Goal: Find specific page/section: Find specific page/section

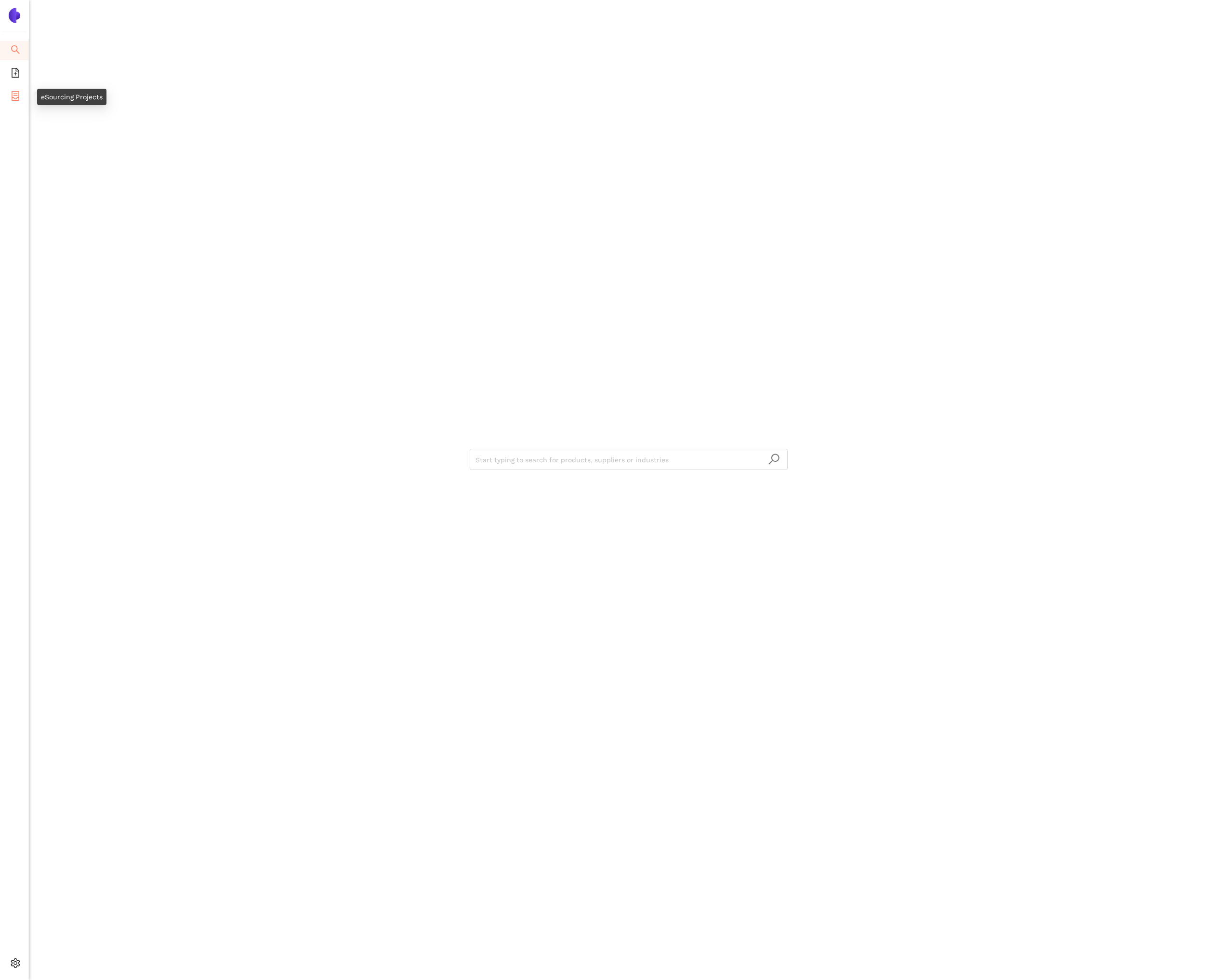
click at [15, 94] on icon "container" at bounding box center [16, 96] width 10 height 10
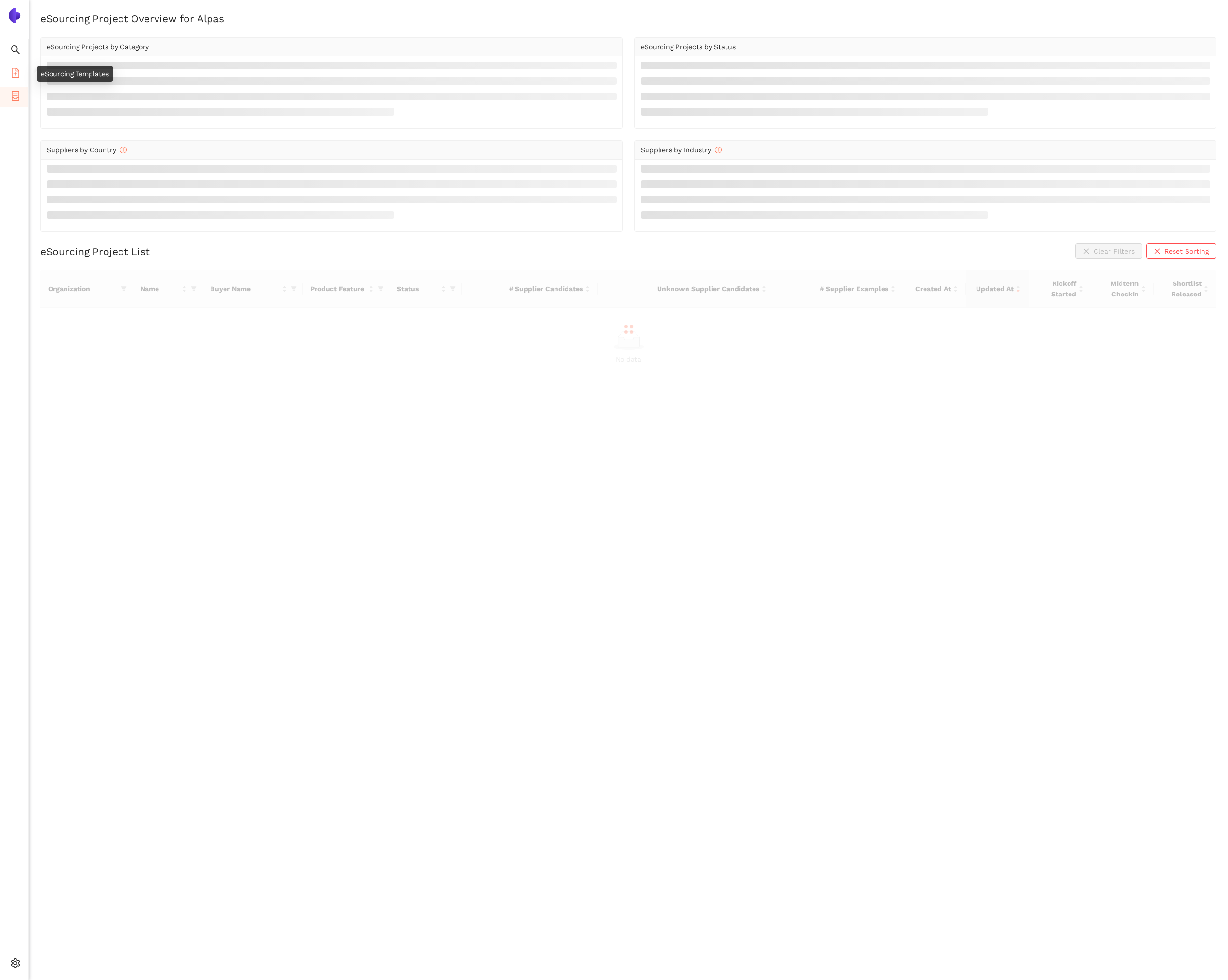
click at [18, 79] on span "file-add" at bounding box center [16, 74] width 10 height 19
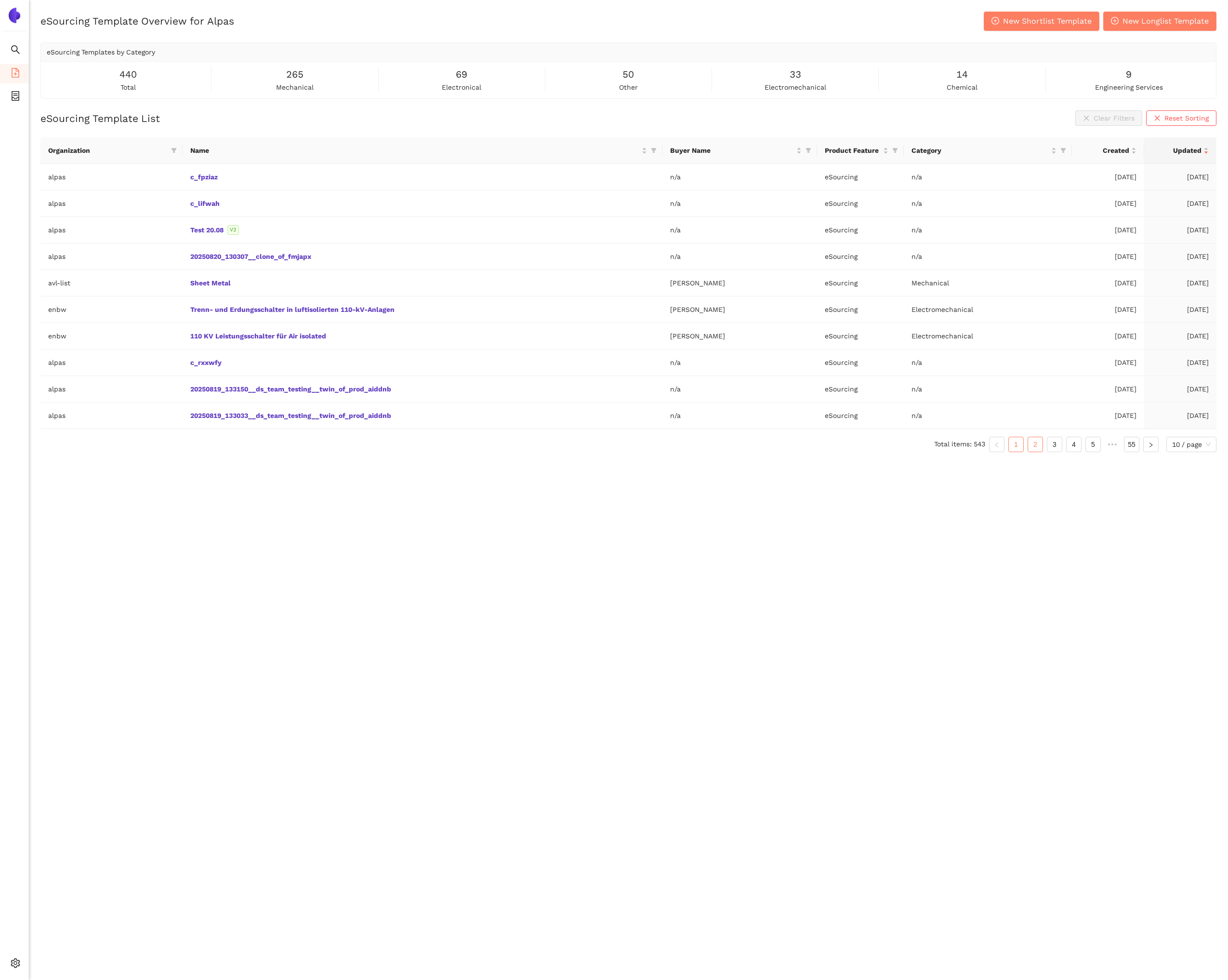
click at [1032, 446] on link "2" at bounding box center [1035, 444] width 14 height 14
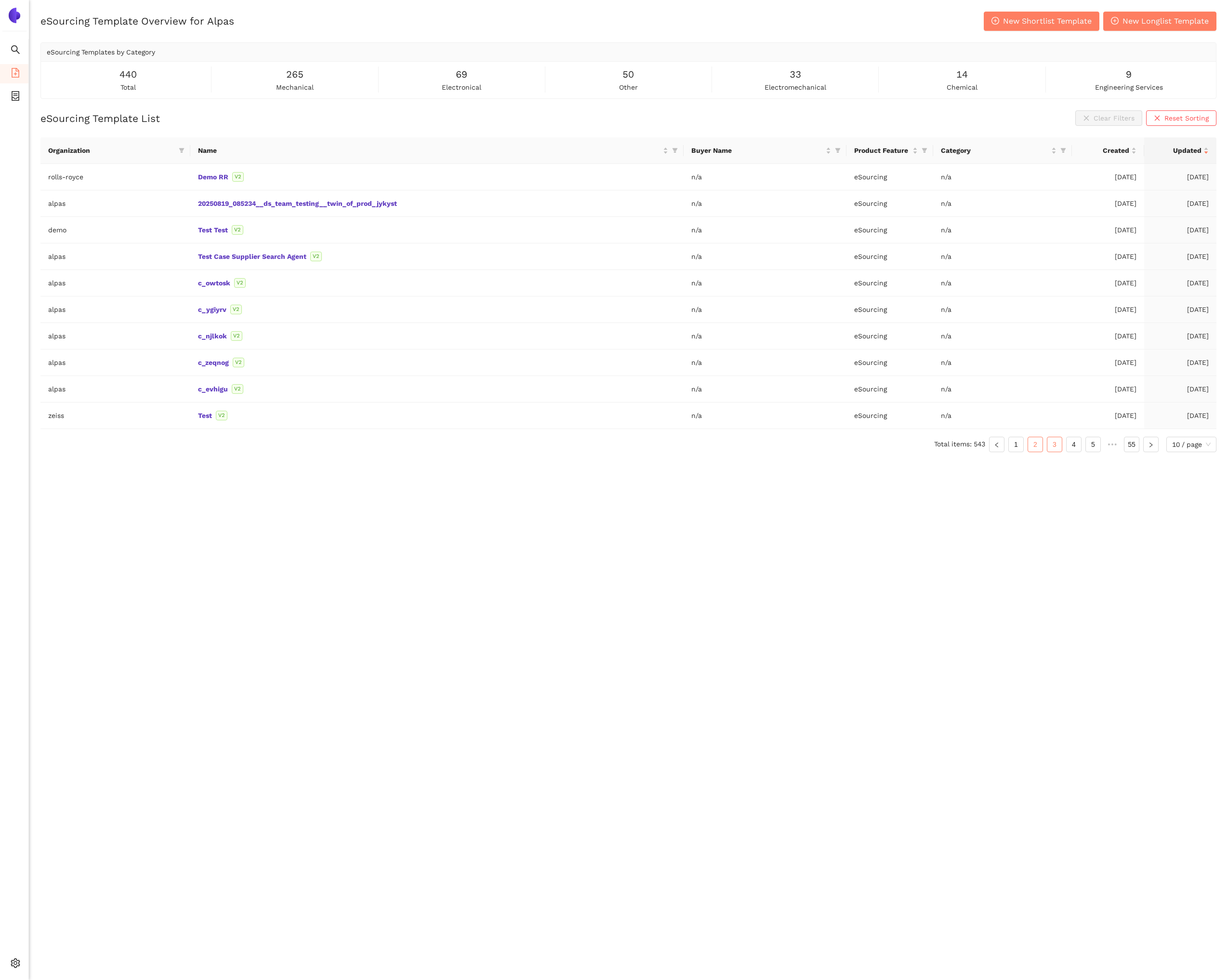
click at [1054, 443] on link "3" at bounding box center [1054, 444] width 14 height 14
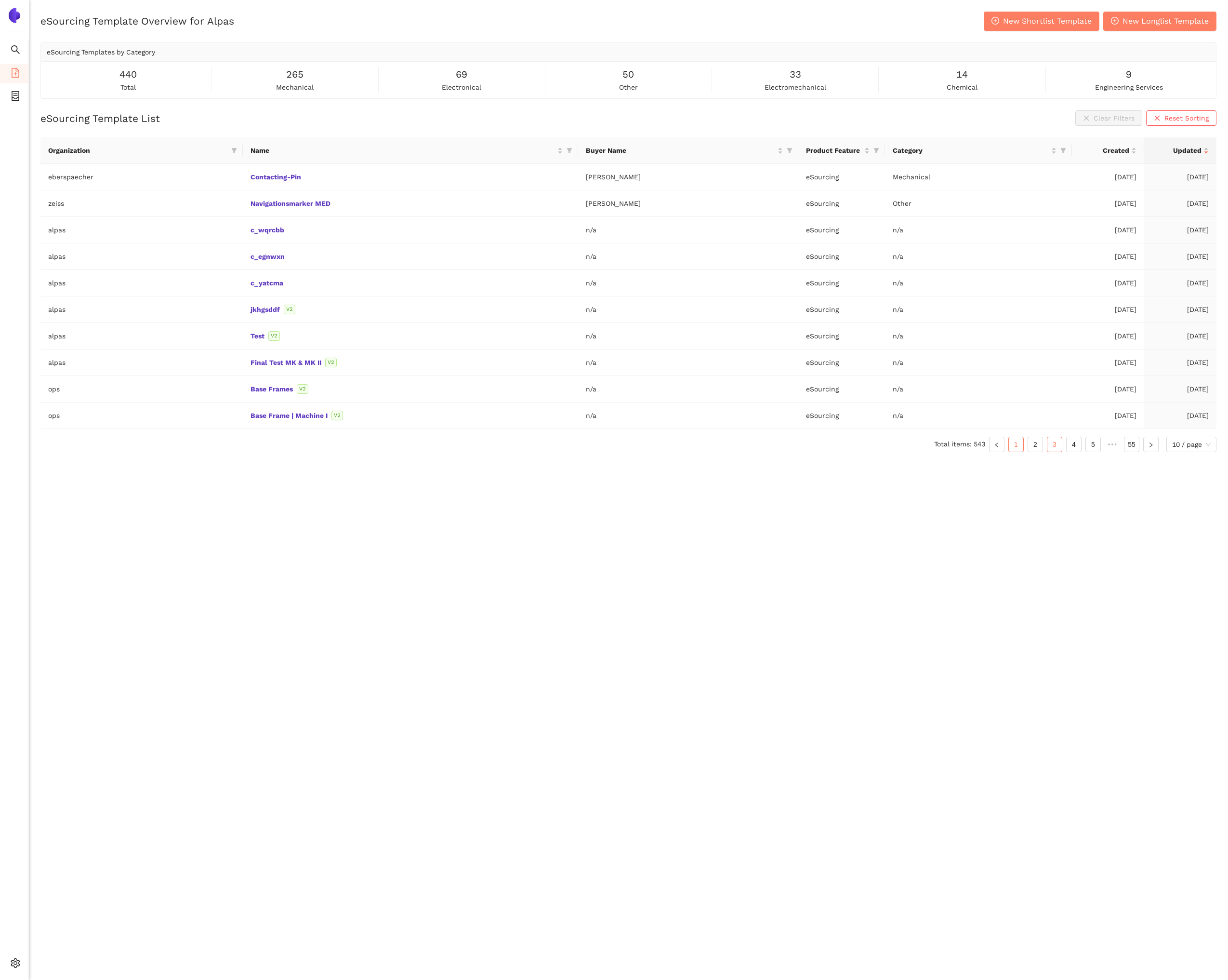
click at [1022, 445] on link "1" at bounding box center [1016, 444] width 14 height 14
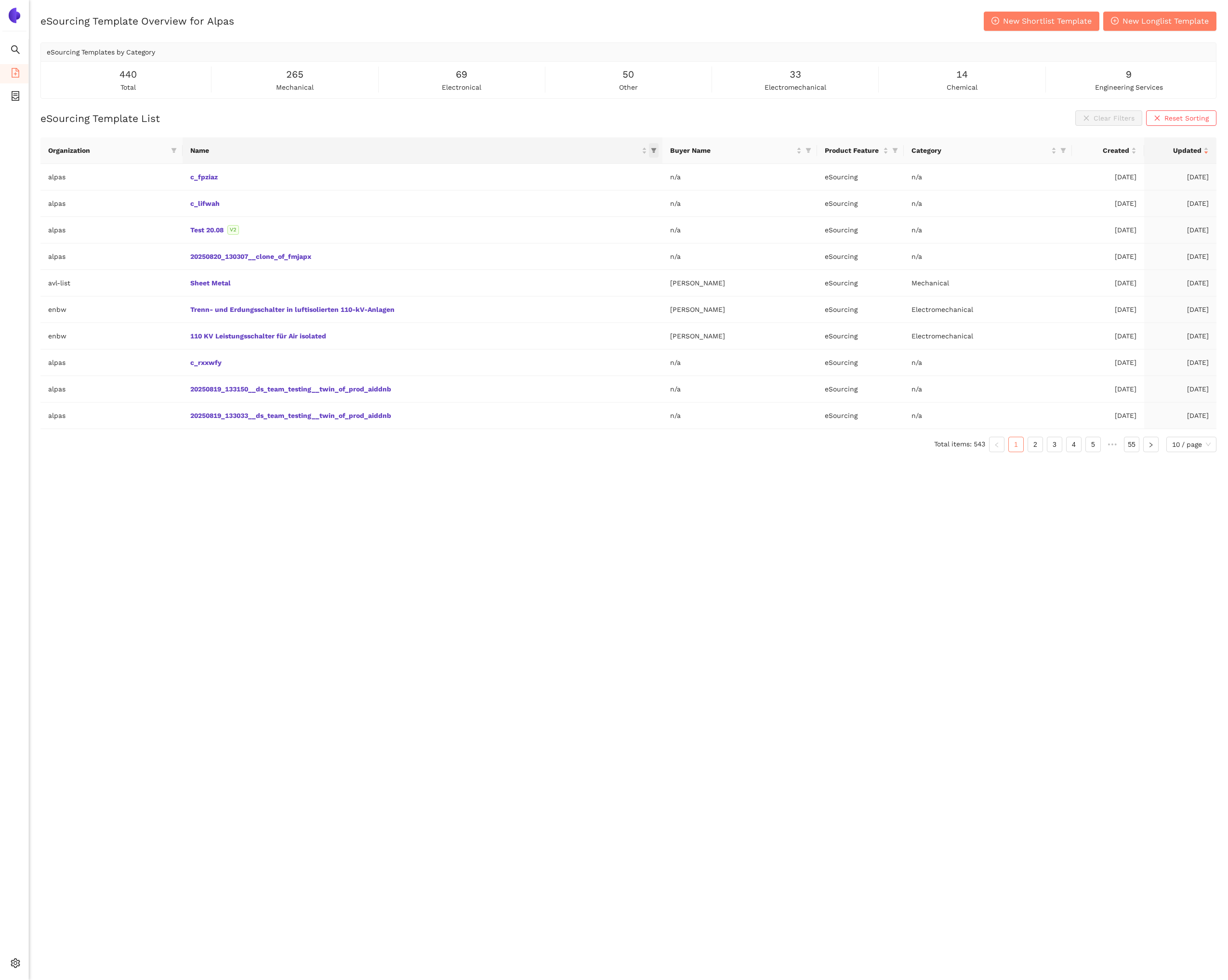
click at [654, 150] on icon "filter" at bounding box center [653, 150] width 5 height 5
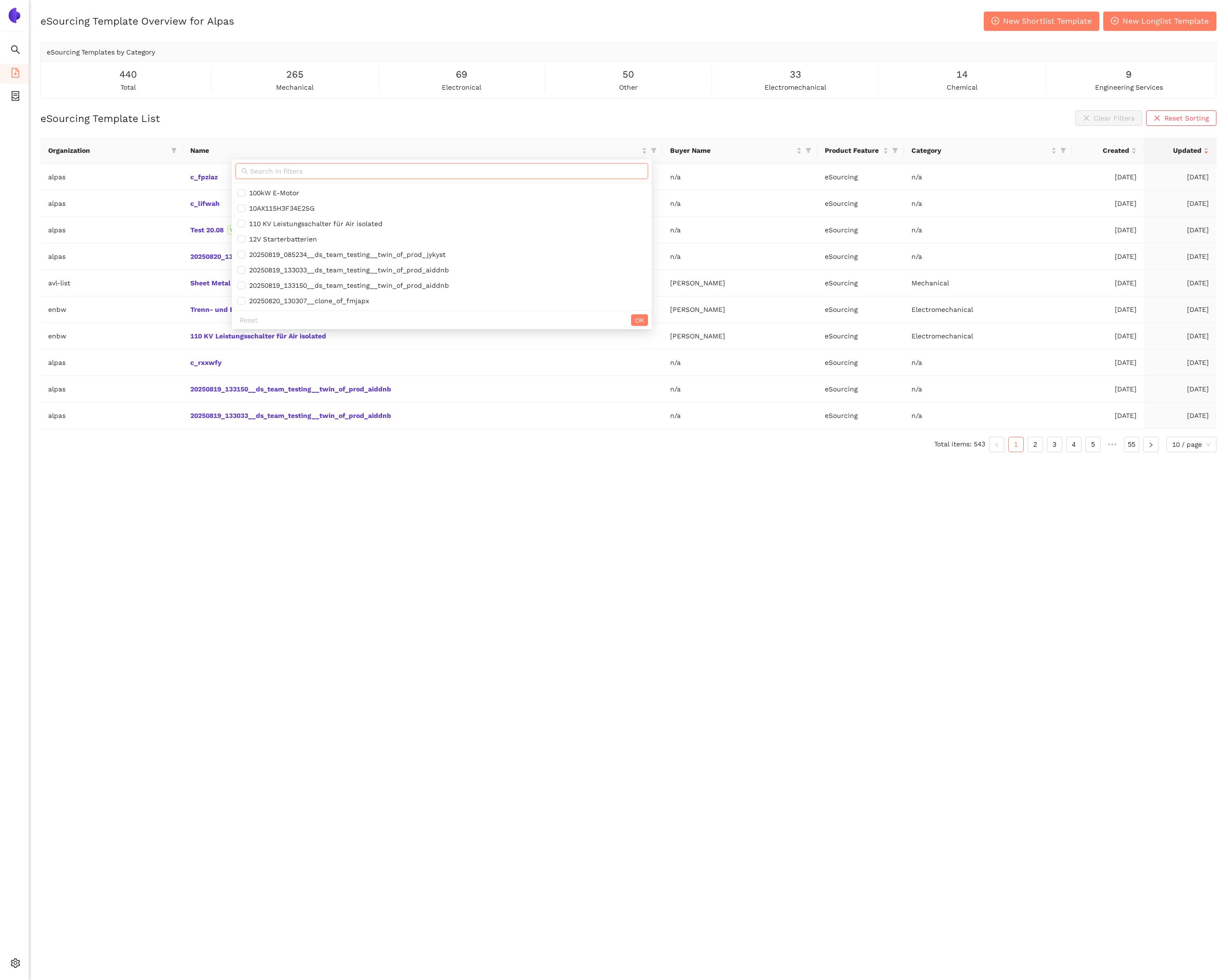
click at [564, 167] on input "text" at bounding box center [446, 171] width 392 height 11
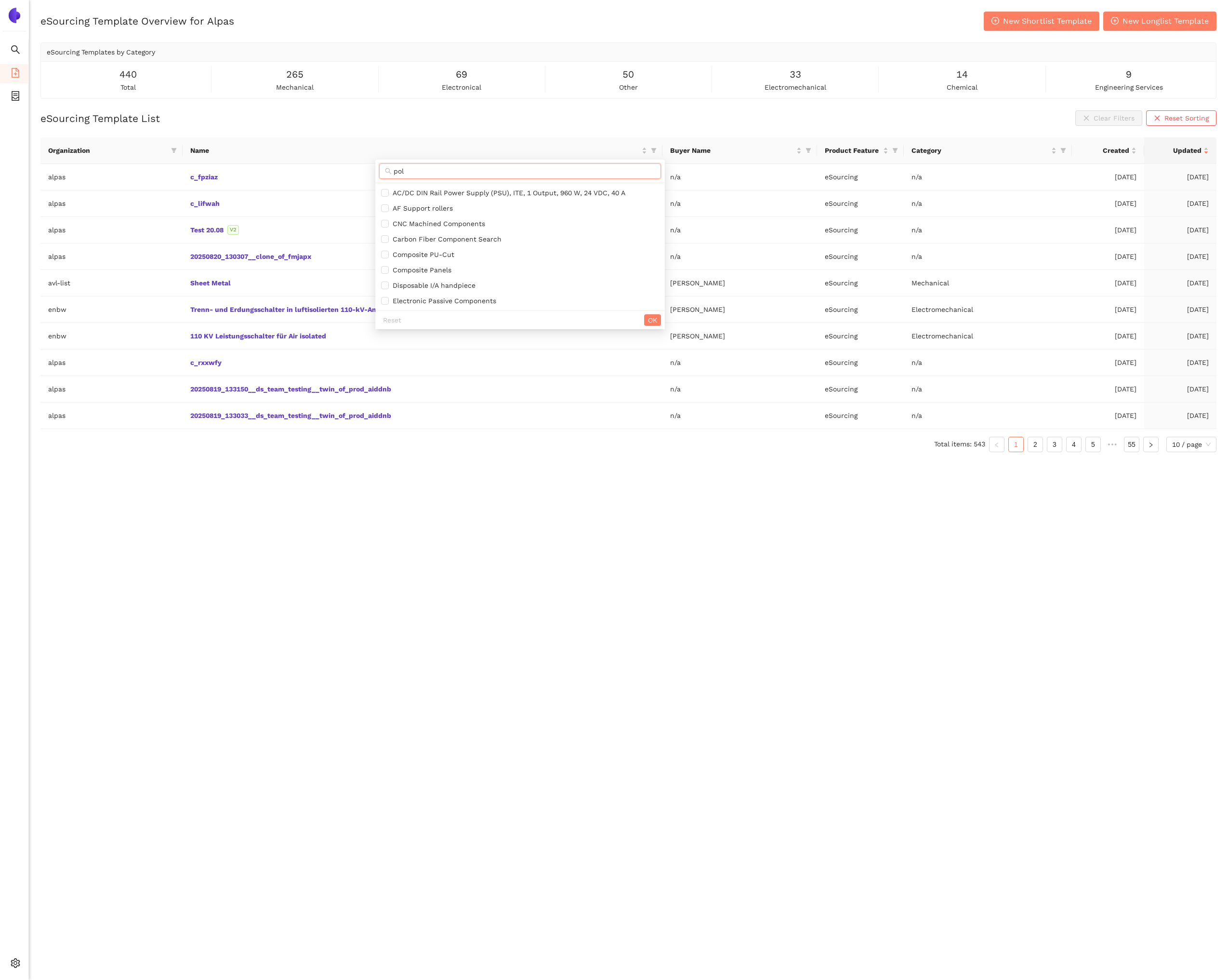
type input "poli"
click at [14, 100] on icon "container" at bounding box center [15, 96] width 8 height 10
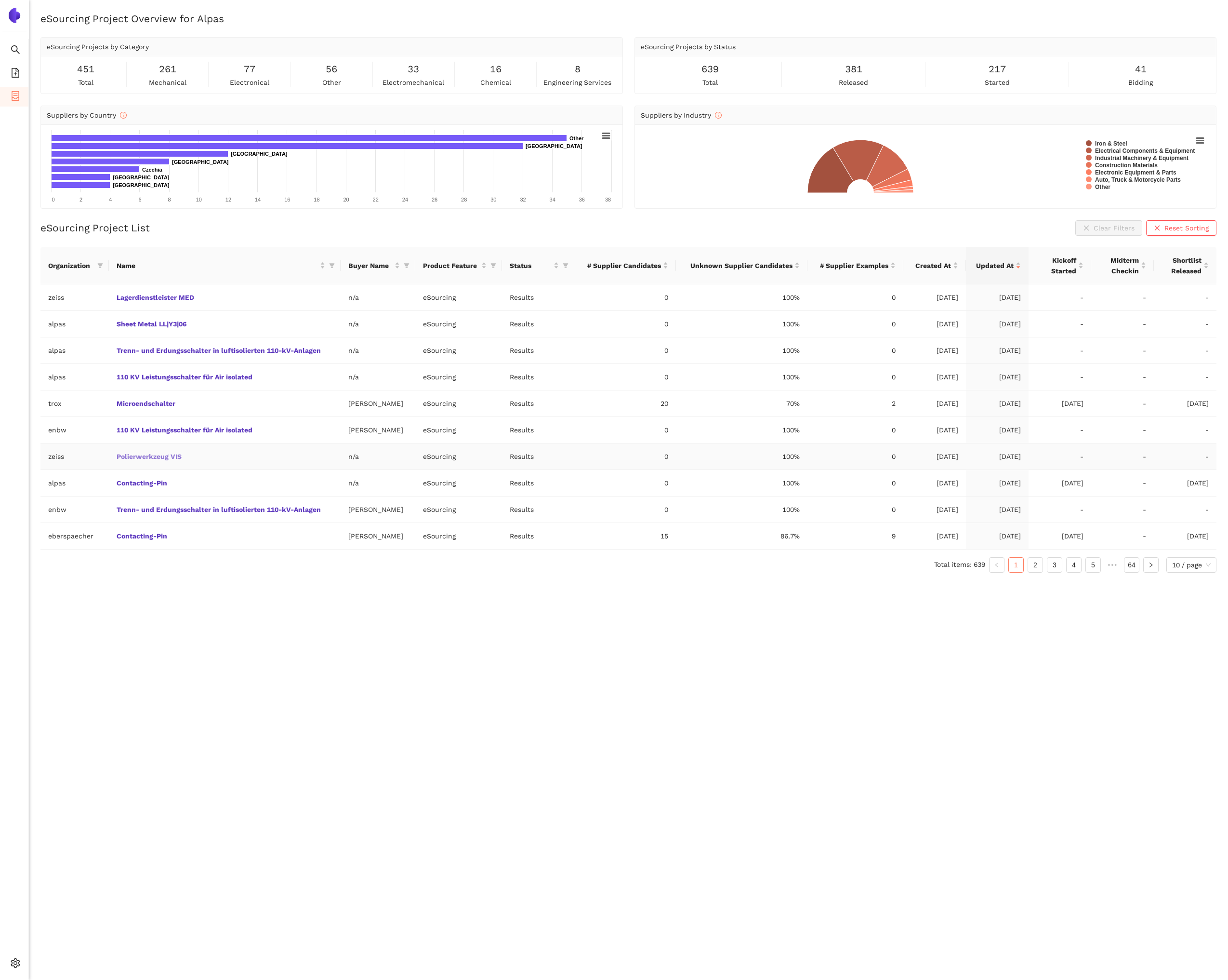
click at [0, 0] on link "Polierwerkzeug VIS" at bounding box center [0, 0] width 0 height 0
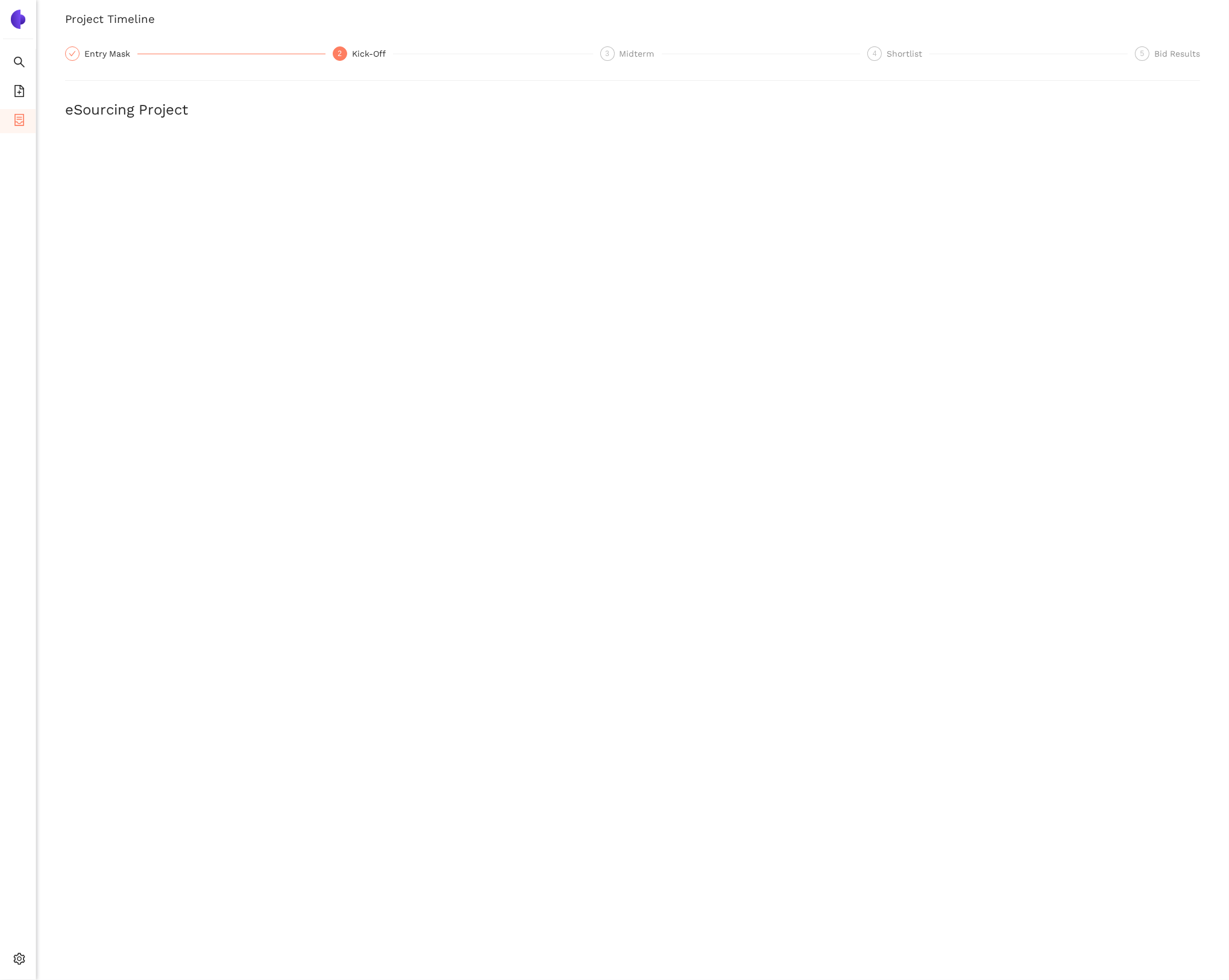
scroll to position [73, 0]
